Goal: Information Seeking & Learning: Learn about a topic

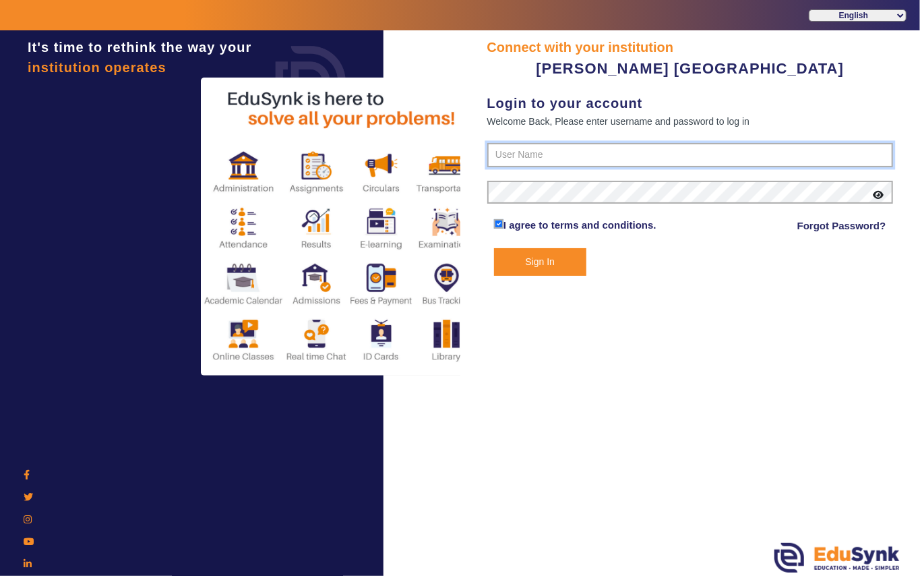
type input "7685859009"
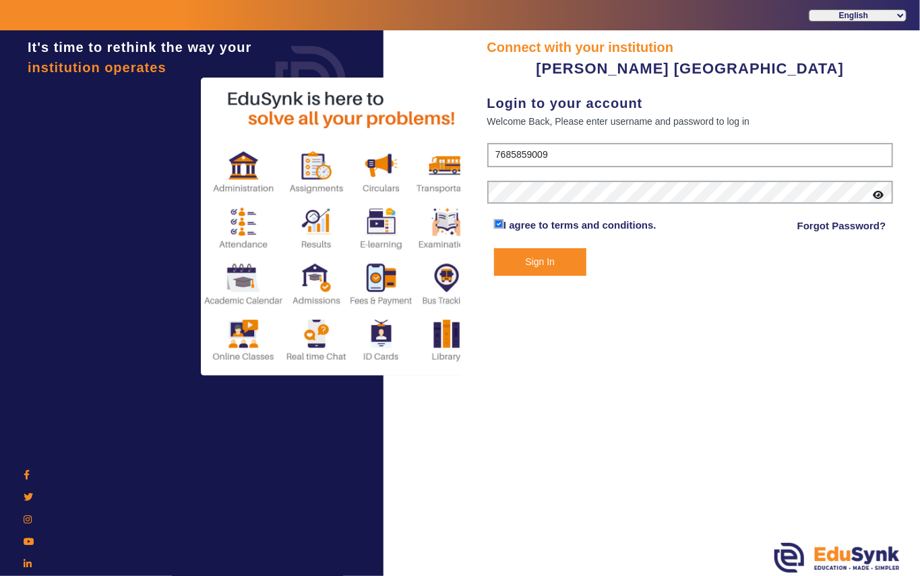
click at [535, 260] on button "Sign In" at bounding box center [540, 262] width 92 height 28
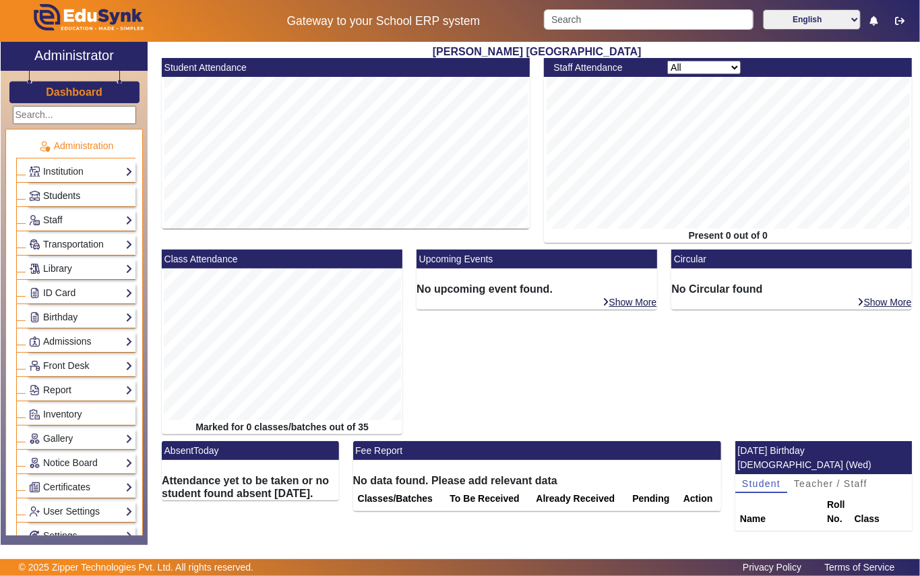
click at [71, 193] on span "Students" at bounding box center [61, 195] width 37 height 11
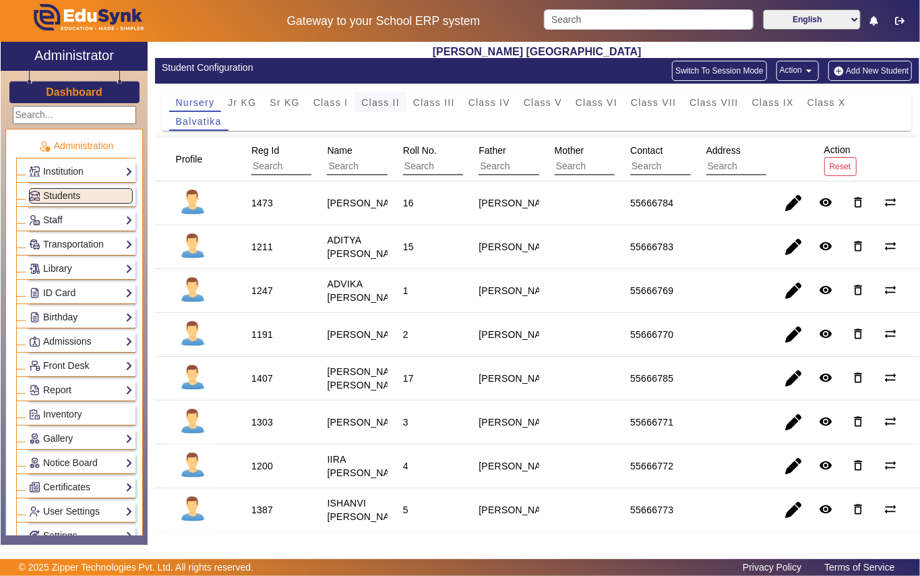
click at [375, 102] on span "Class II" at bounding box center [380, 102] width 38 height 9
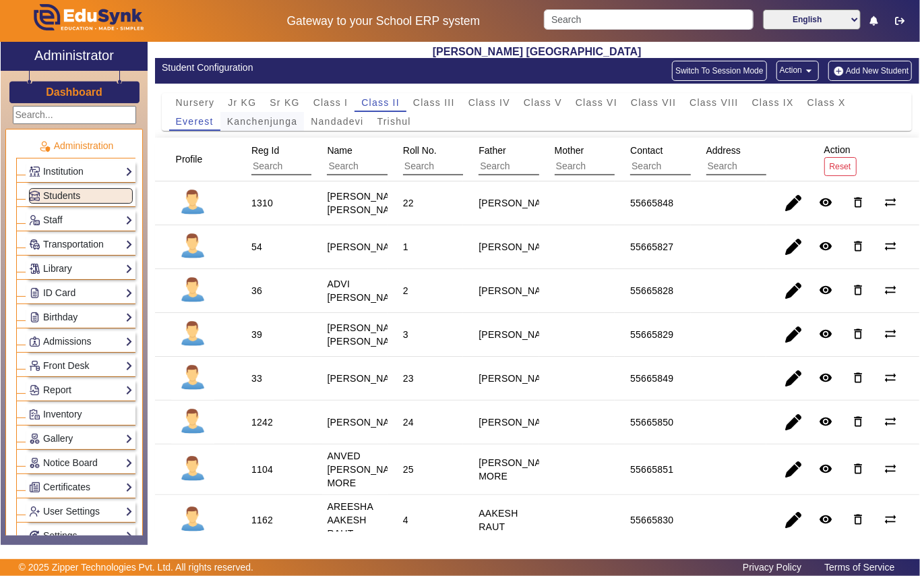
click at [276, 121] on span "Kanchenjunga" at bounding box center [262, 121] width 71 height 9
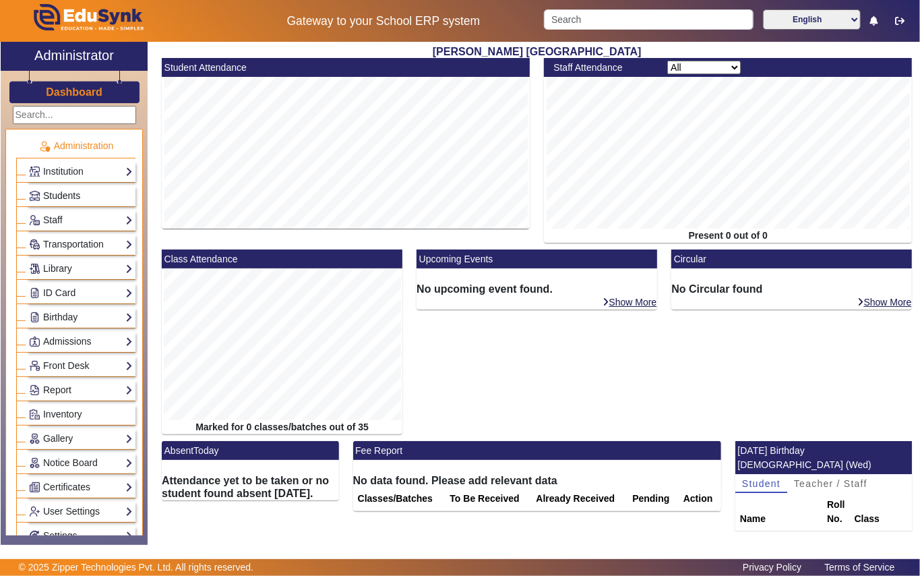
click at [82, 197] on link "Students" at bounding box center [81, 196] width 104 height 16
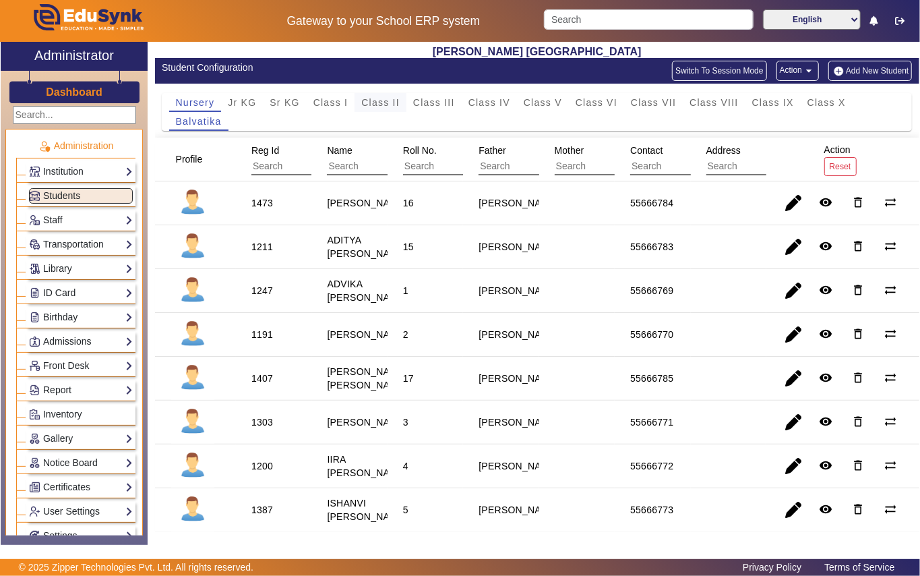
click at [378, 101] on span "Class II" at bounding box center [380, 102] width 38 height 9
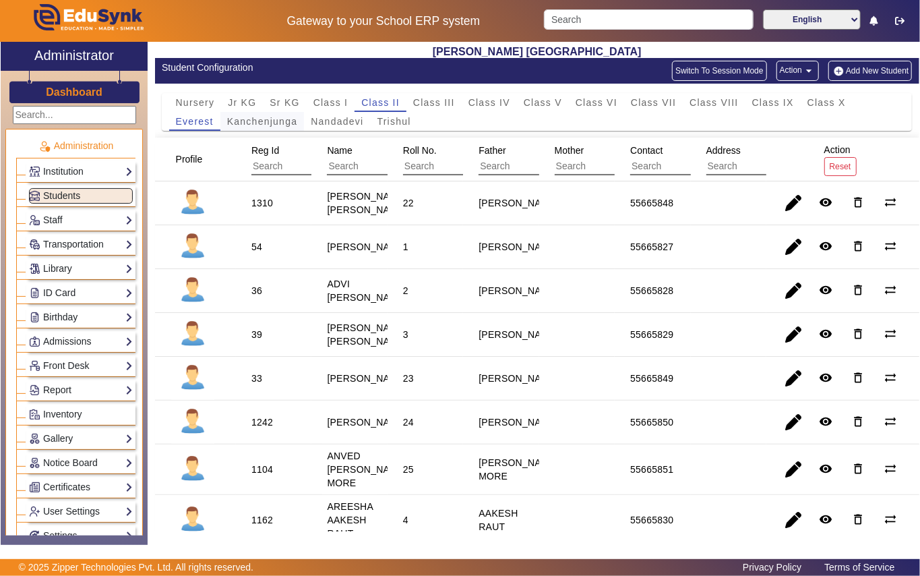
click at [252, 120] on span "Kanchenjunga" at bounding box center [262, 121] width 71 height 9
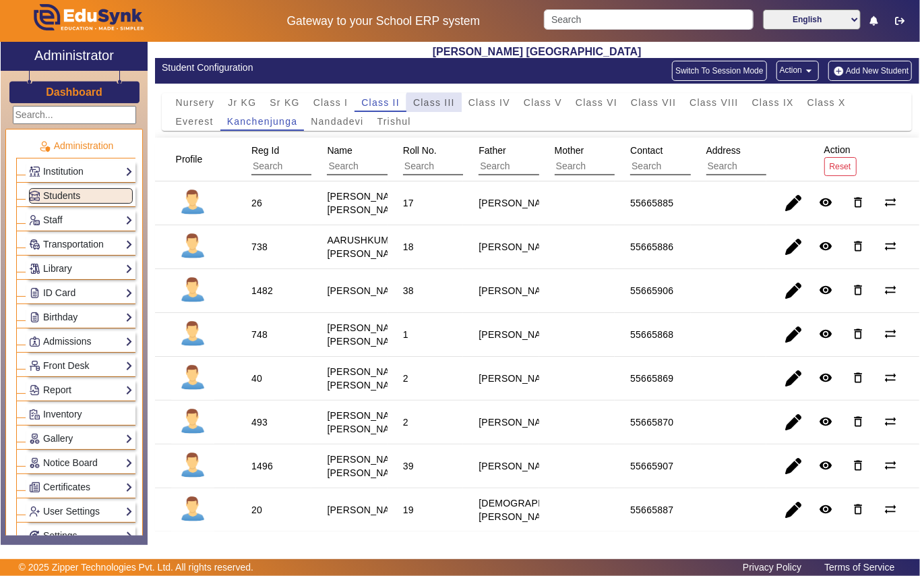
click at [434, 107] on span "Class III" at bounding box center [434, 102] width 42 height 9
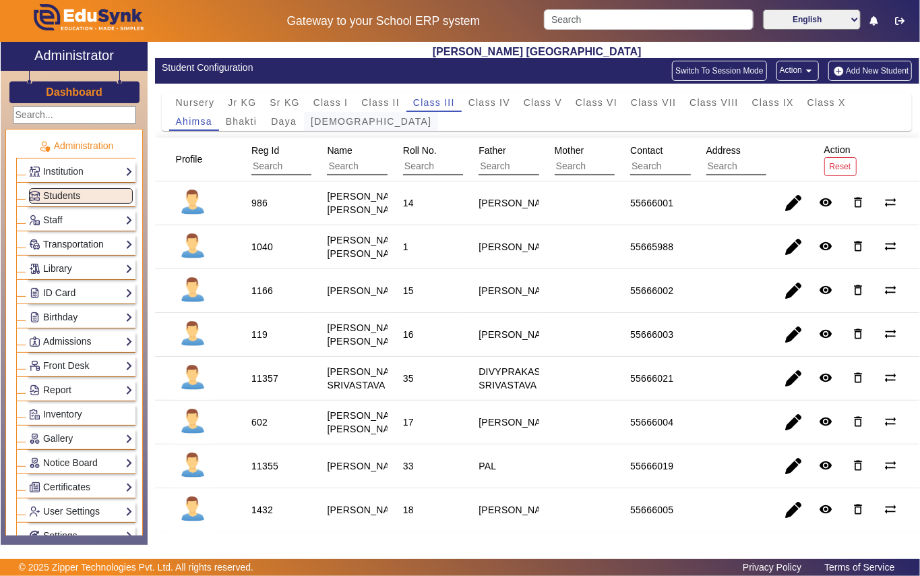
click at [336, 126] on span "Dharma" at bounding box center [371, 121] width 121 height 9
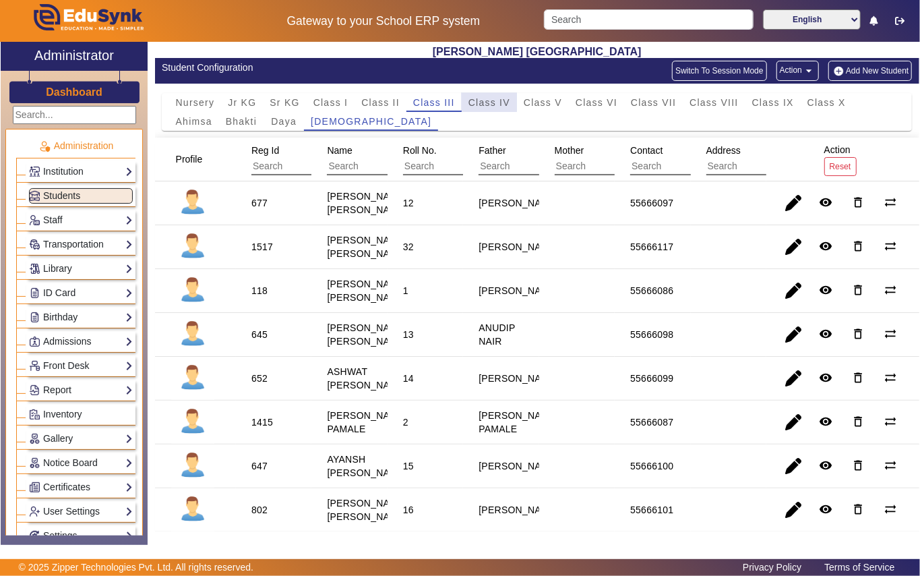
click at [473, 109] on span "Class IV" at bounding box center [490, 102] width 42 height 19
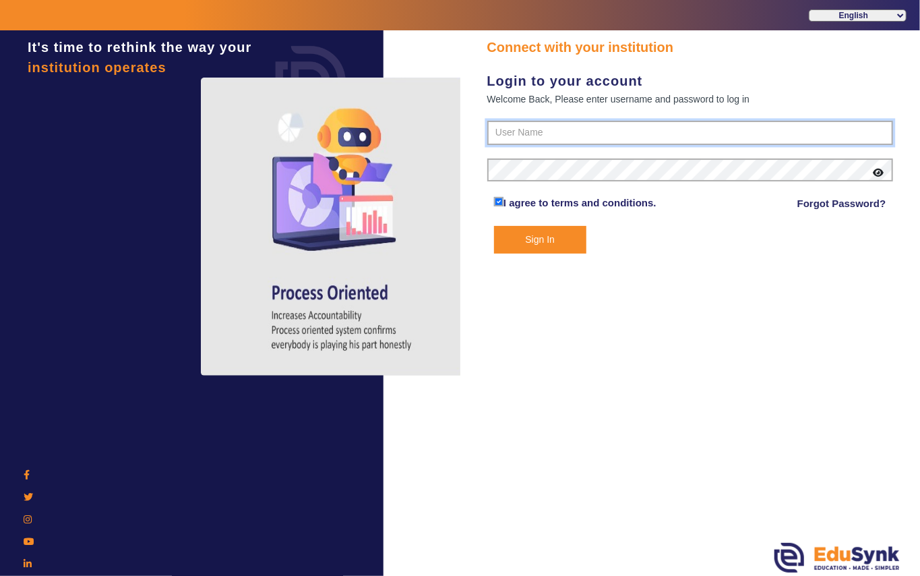
type input "7685859009"
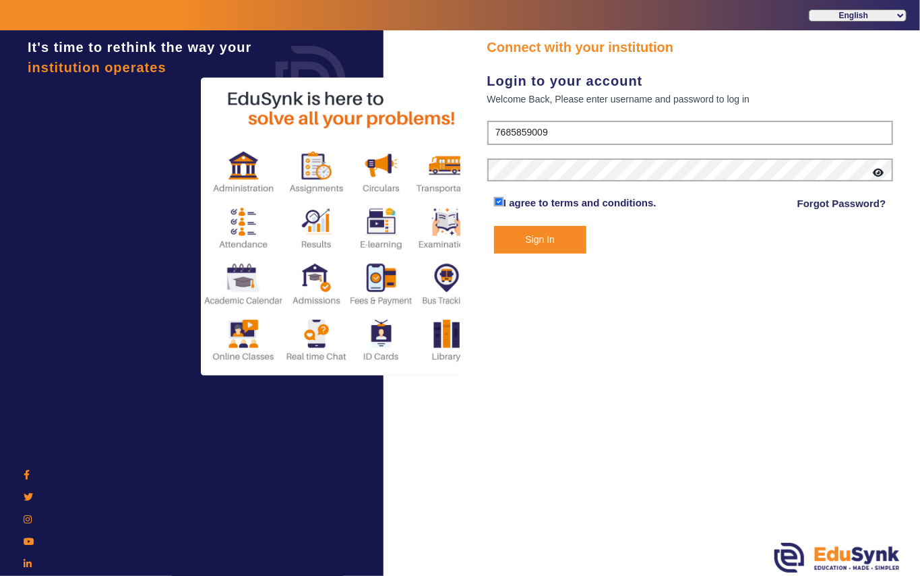
click at [539, 241] on button "Sign In" at bounding box center [540, 240] width 92 height 28
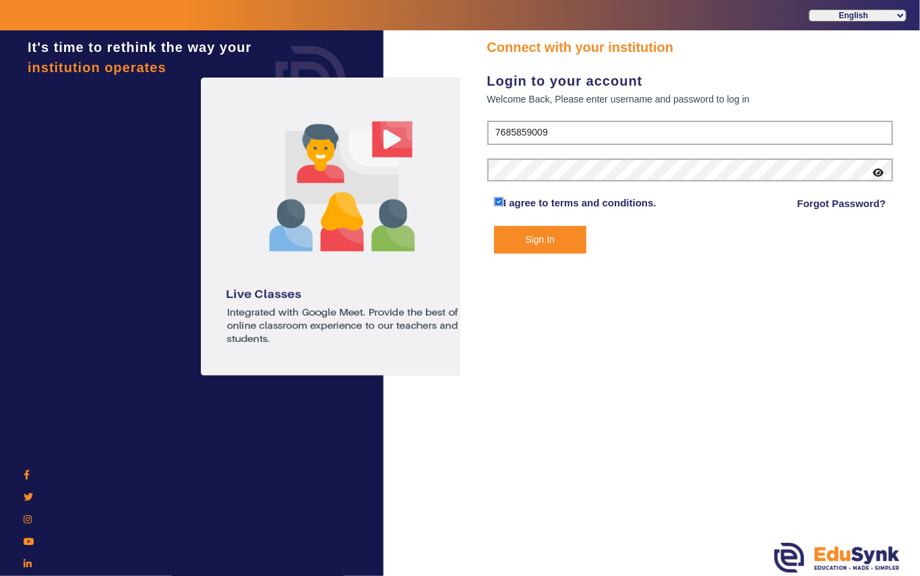
click at [529, 237] on button "Sign In" at bounding box center [540, 240] width 92 height 28
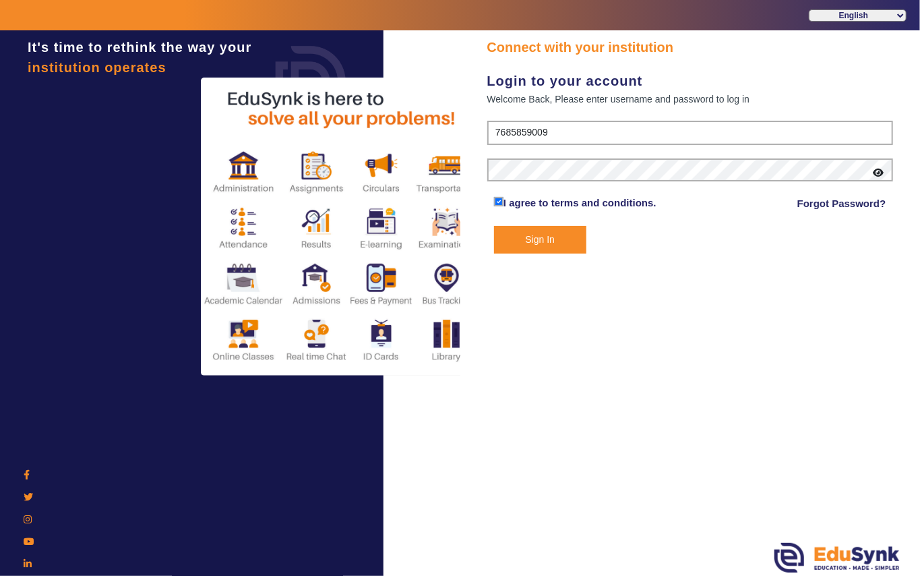
click at [537, 239] on button "Sign In" at bounding box center [540, 240] width 92 height 28
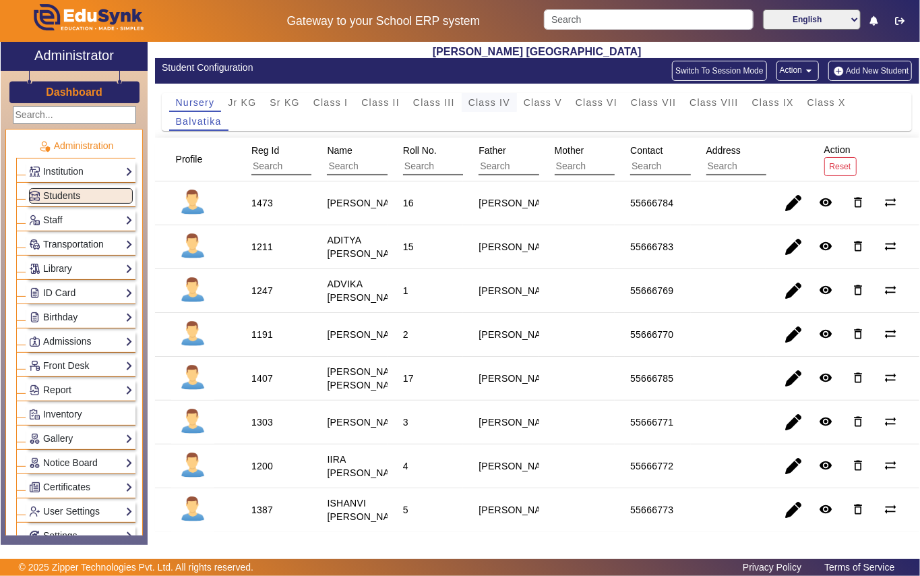
click at [489, 104] on span "Class IV" at bounding box center [490, 102] width 42 height 9
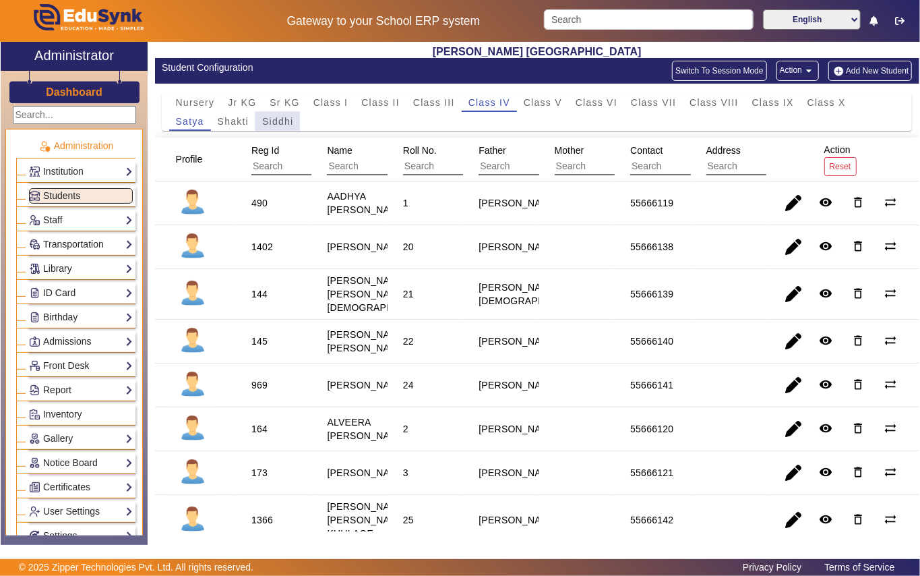
click at [278, 119] on span "Siddhi" at bounding box center [277, 121] width 31 height 9
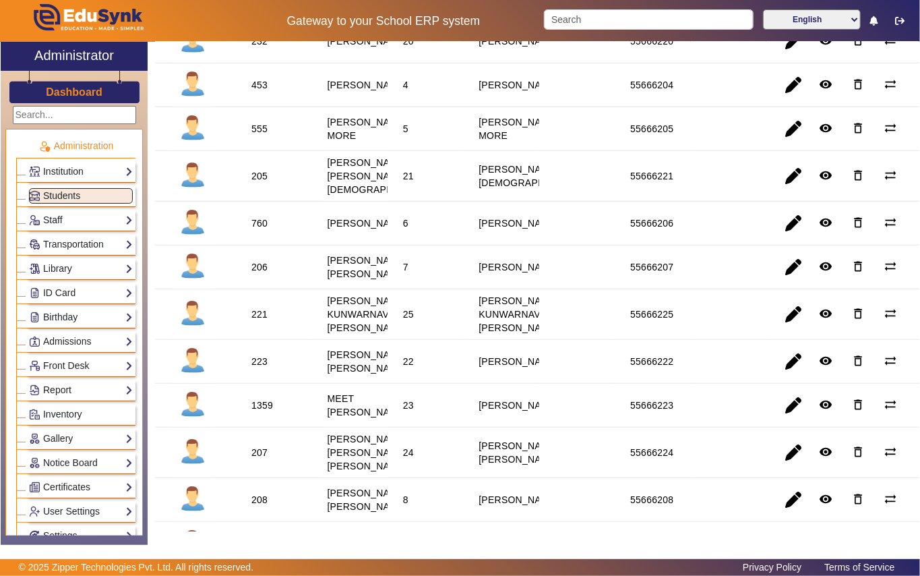
scroll to position [449, 0]
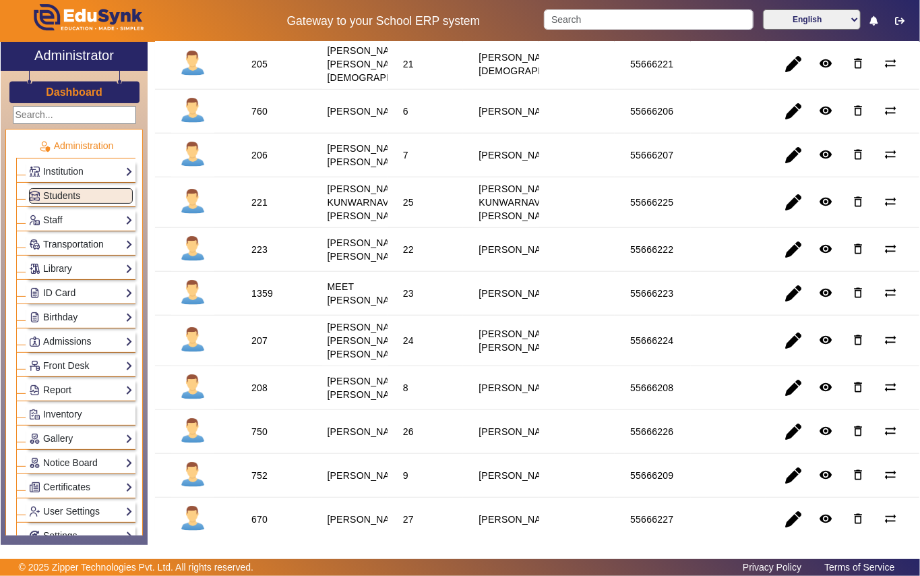
click at [370, 221] on staff-with-status "KUNWAR NAITIK KUNWARNAVNEET SINGH" at bounding box center [371, 202] width 88 height 38
click at [379, 221] on staff-with-status "KUNWAR NAITIK KUNWARNAVNEET SINGH" at bounding box center [371, 202] width 88 height 38
click at [365, 221] on staff-with-status "KUNWAR NAITIK KUNWARNAVNEET SINGH" at bounding box center [371, 202] width 88 height 38
click at [367, 227] on div "KUNWAR NAITIK KUNWARNAVNEET SINGH" at bounding box center [370, 202] width 97 height 50
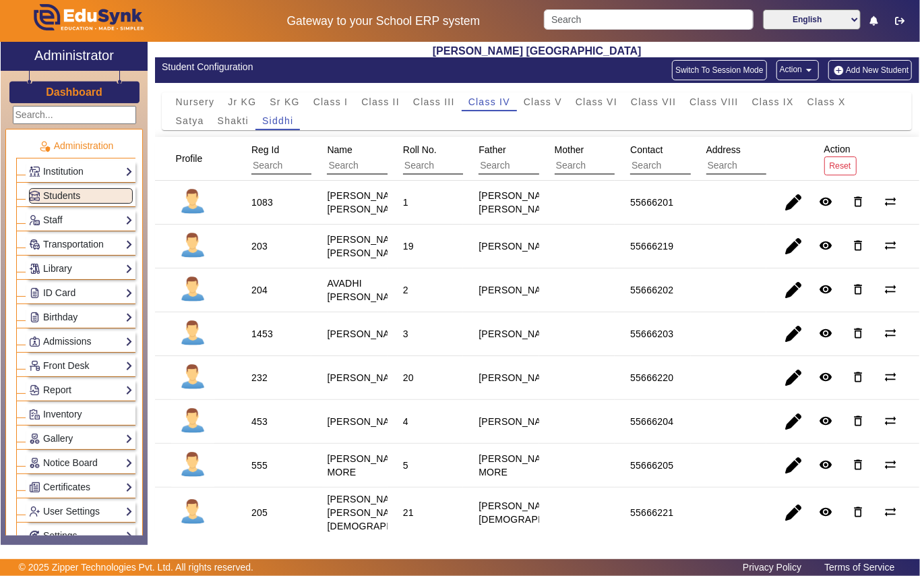
scroll to position [0, 0]
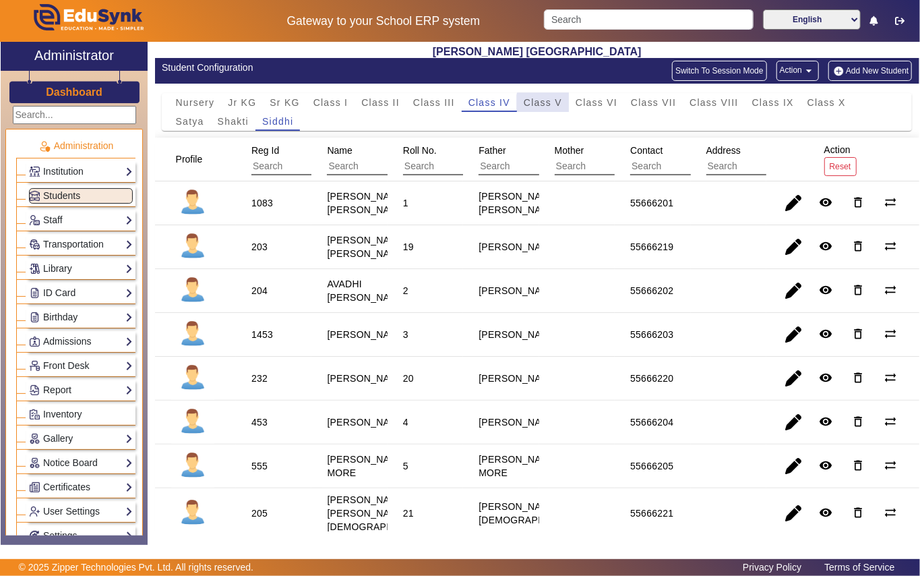
click at [555, 106] on span "Class V" at bounding box center [543, 102] width 38 height 9
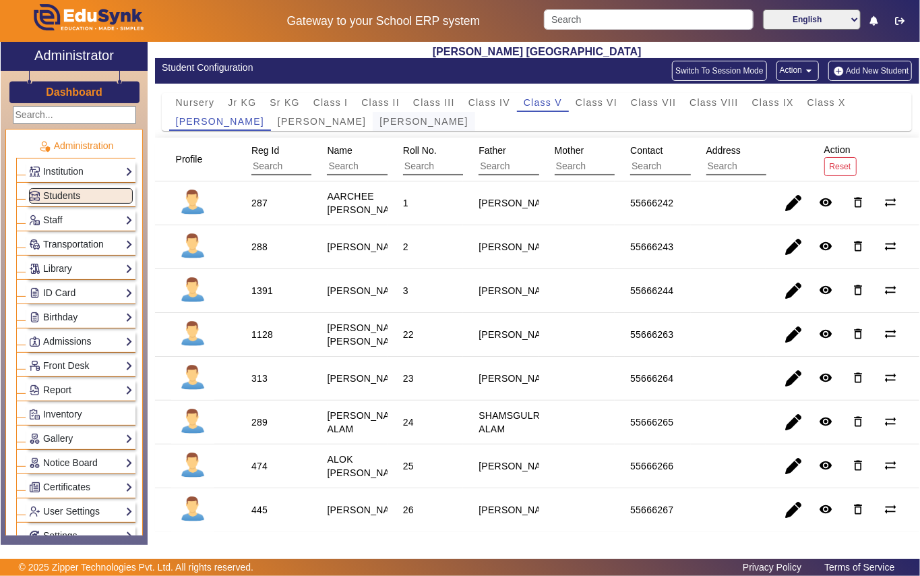
click at [380, 125] on span "Savitri Bai" at bounding box center [424, 121] width 88 height 9
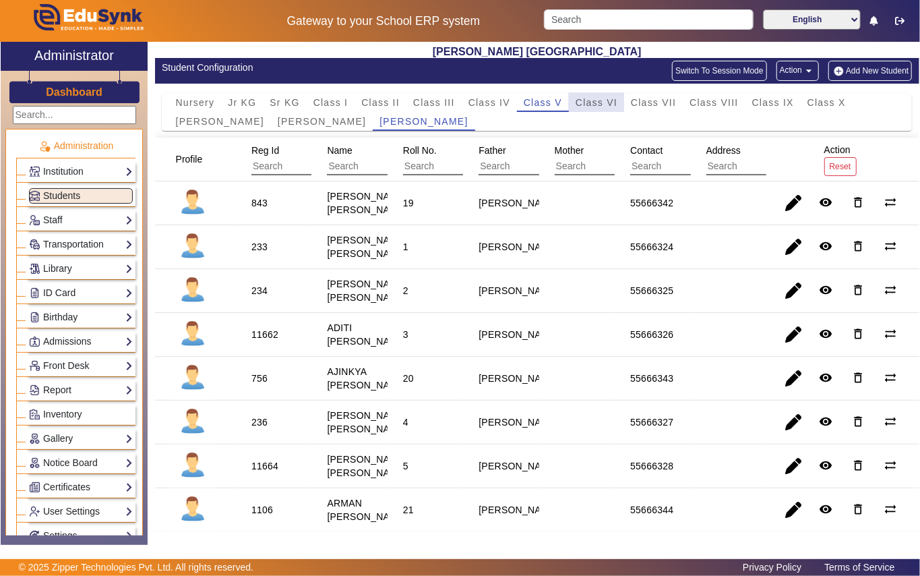
click at [588, 100] on span "Class VI" at bounding box center [597, 102] width 42 height 9
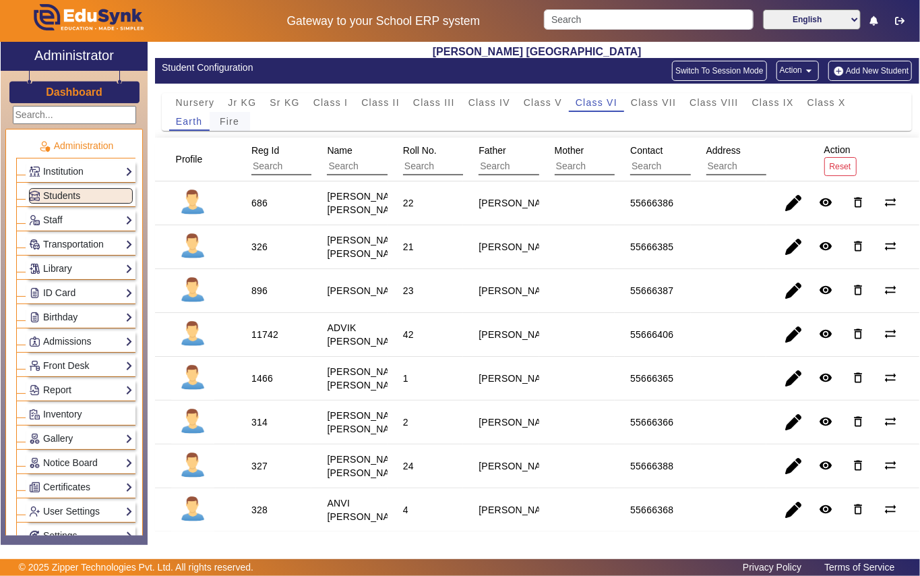
click at [233, 119] on span "Fire" at bounding box center [230, 121] width 20 height 9
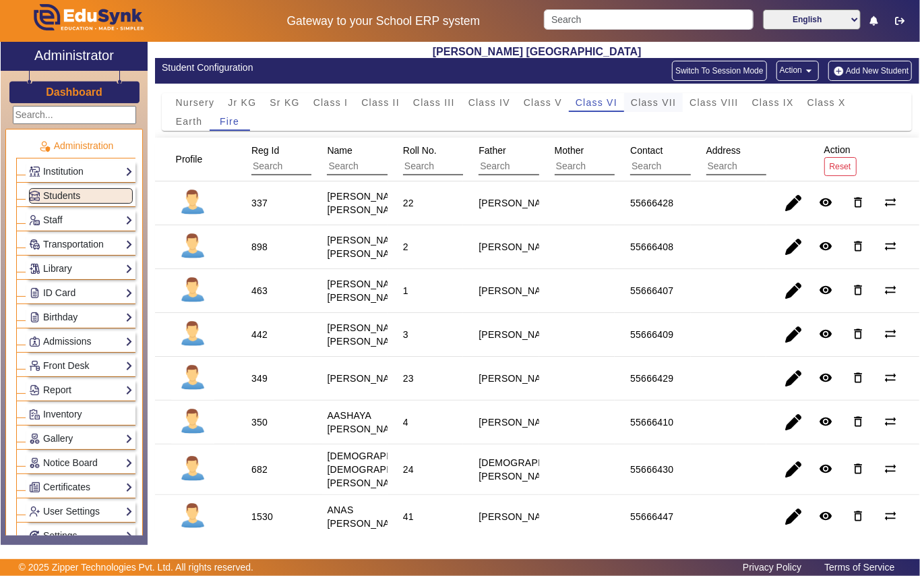
click at [667, 98] on span "Class VII" at bounding box center [653, 102] width 45 height 9
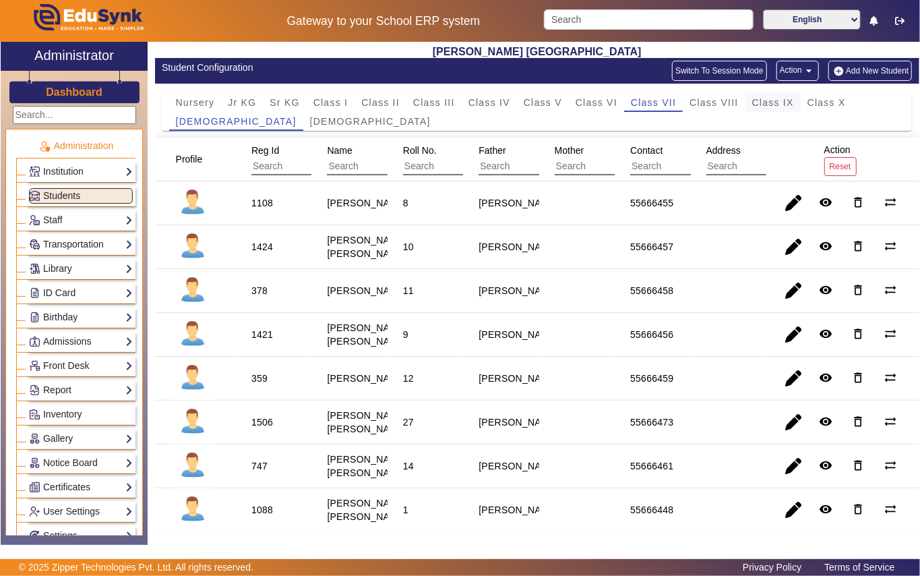
click at [777, 103] on span "Class IX" at bounding box center [773, 102] width 42 height 9
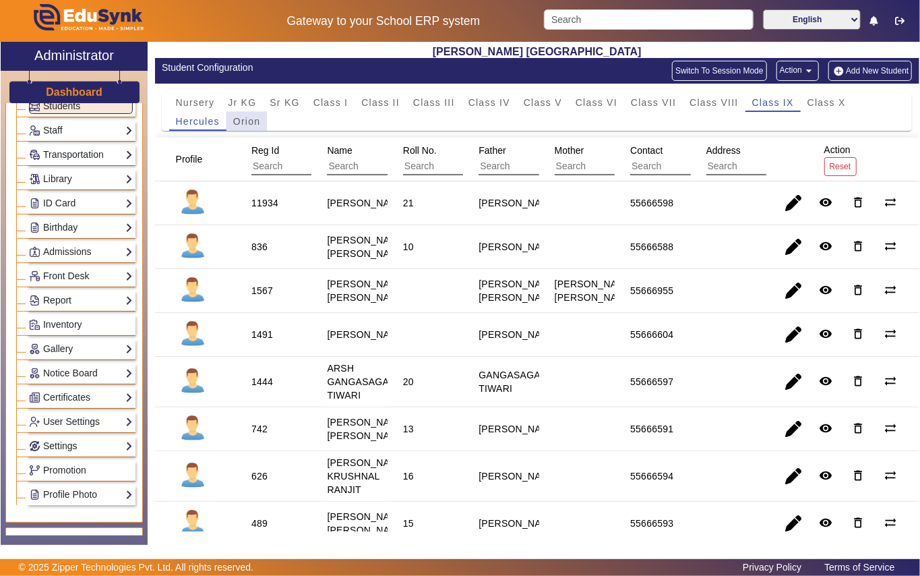
click at [247, 124] on span "Orion" at bounding box center [246, 121] width 27 height 9
